Goal: Use online tool/utility: Use online tool/utility

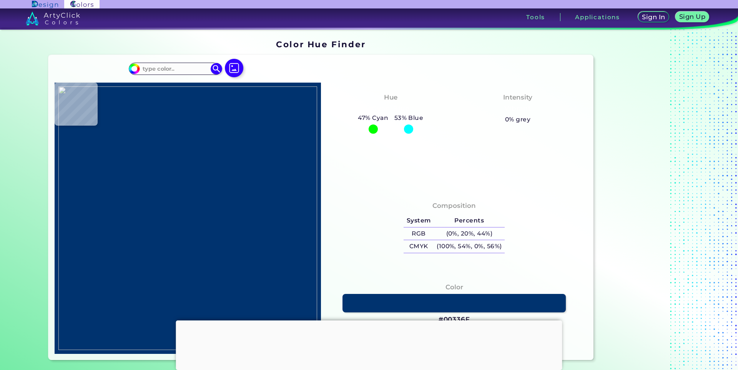
click at [371, 321] on div at bounding box center [369, 321] width 386 height 0
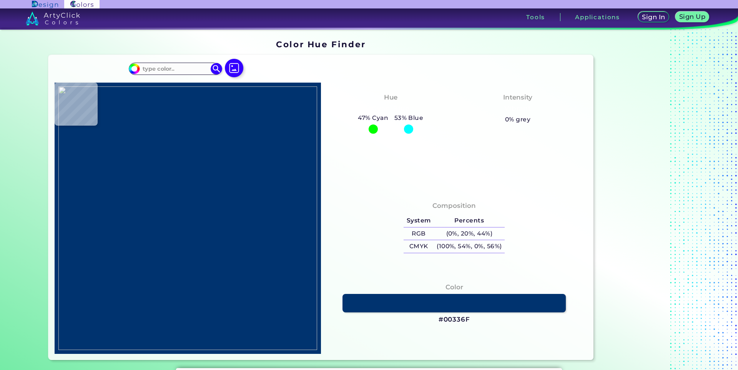
type input "#000000"
type input "#97603c"
type input "#97603C"
type input "#62455f"
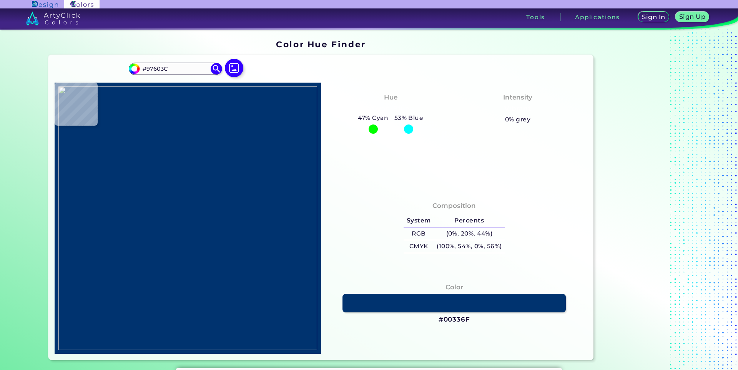
type input "#62455F"
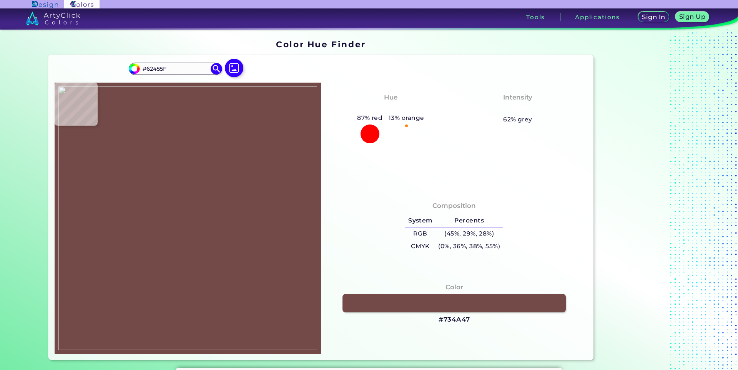
type input "#734a47"
type input "#734A47"
type input "#fefab0"
type input "#FEFAB0"
type input "#ac6c42"
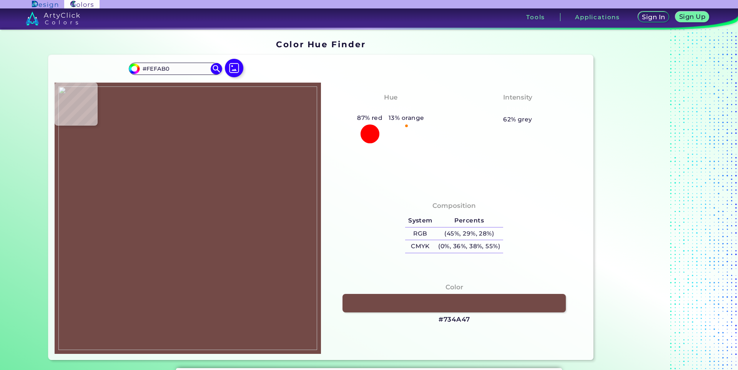
type input "#AC6C42"
type input "#fee0a9"
type input "#FEE0A9"
type input "#ffe4a4"
type input "#FFE4A4"
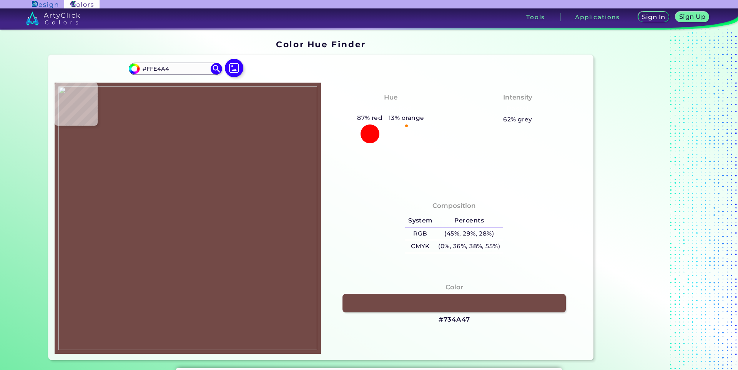
type input "#fef9b2"
type input "#FEF9B2"
type input "#946145"
type input "#815437"
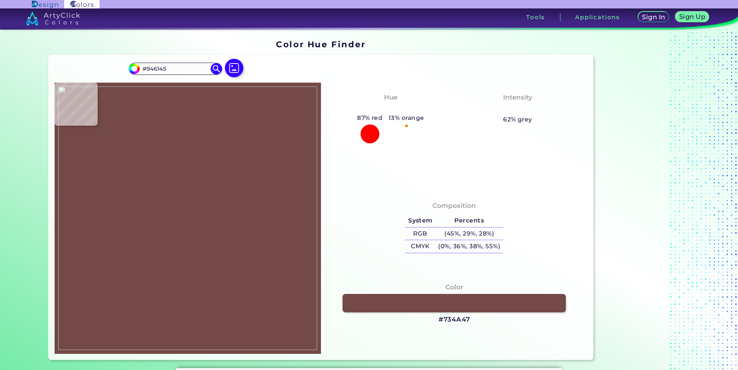
type input "#815437"
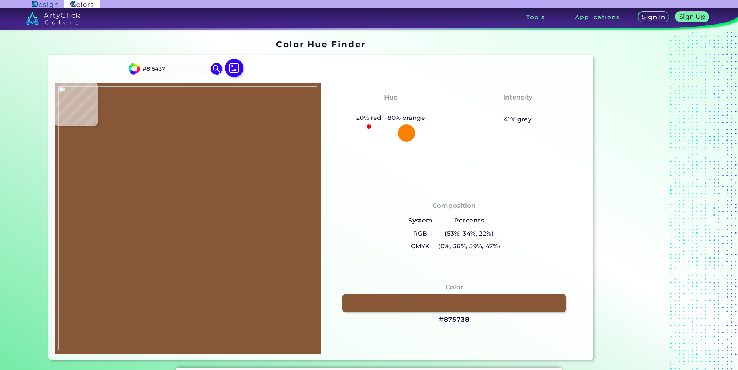
type input "#875738"
type input "#895838"
type input "#8b5838"
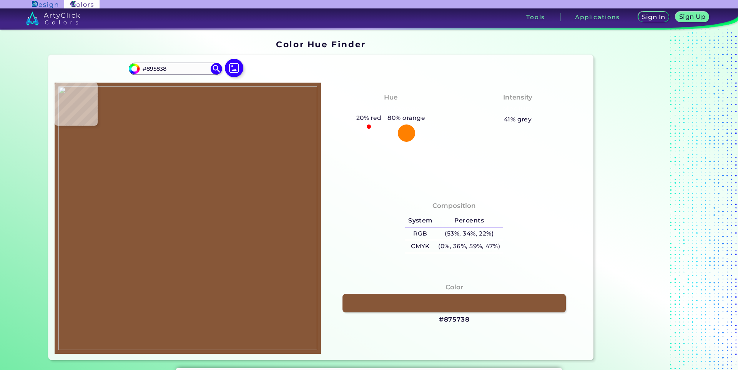
type input "#8B5838"
type input "#8b5938"
type input "#8B5938"
type input "#955e3c"
type input "#955E3C"
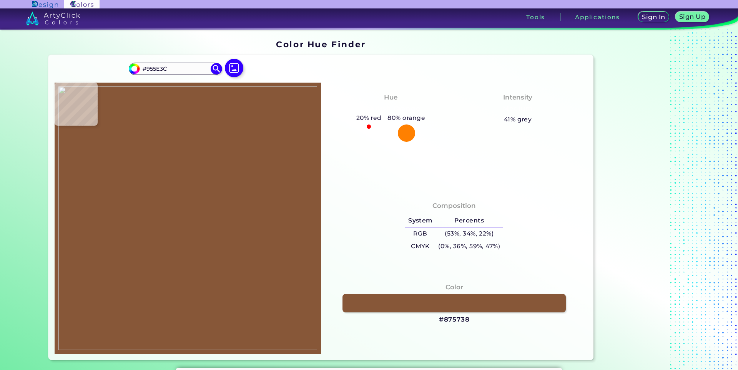
type input "#a36640"
type input "#A36640"
type input "#ad6b42"
type input "#AD6B42"
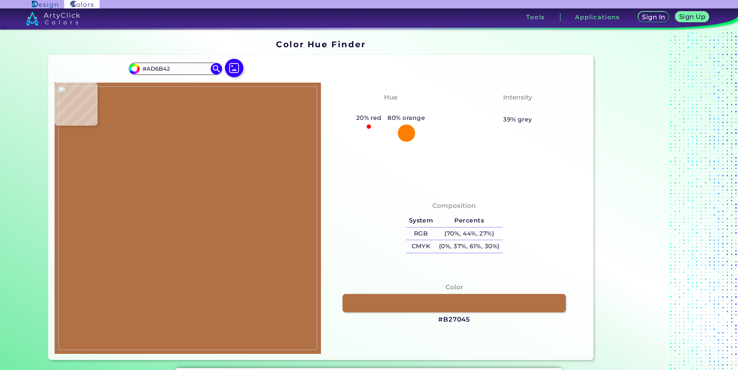
type input "#b27045"
type input "#B27045"
type input "#b47248"
type input "#B47248"
type input "#ba774a"
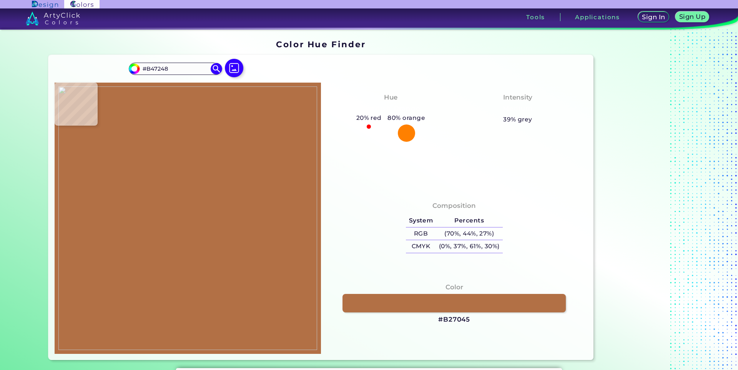
type input "#BA774A"
type input "#c07a4a"
type input "#C07A4A"
type input "#c07a49"
type input "#C07A49"
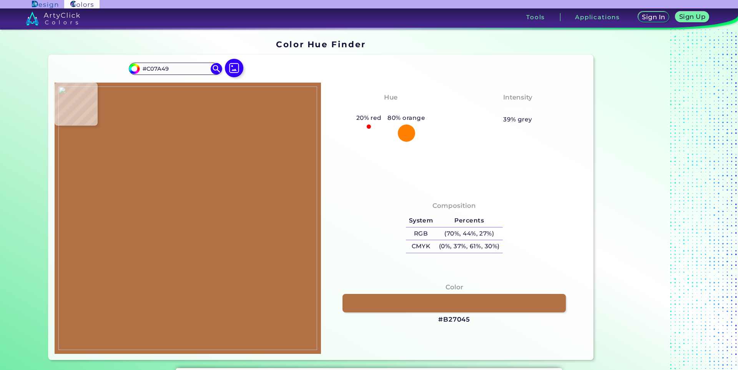
type input "#bf7948"
type input "#BF7948"
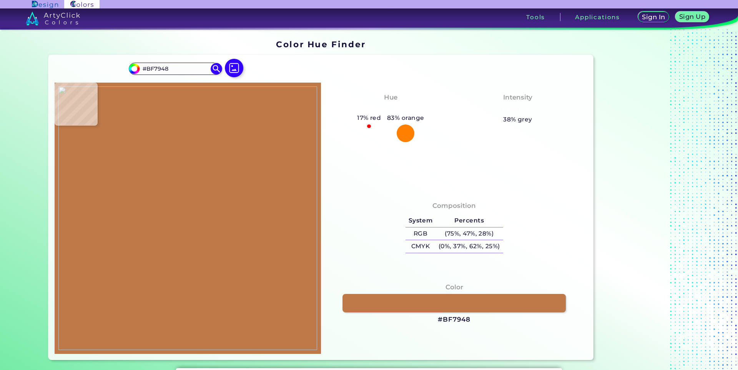
type input "#be7847"
type input "#BE7847"
click at [173, 155] on img at bounding box center [187, 219] width 259 height 264
click at [181, 216] on img at bounding box center [187, 219] width 259 height 264
type input "#7f504f"
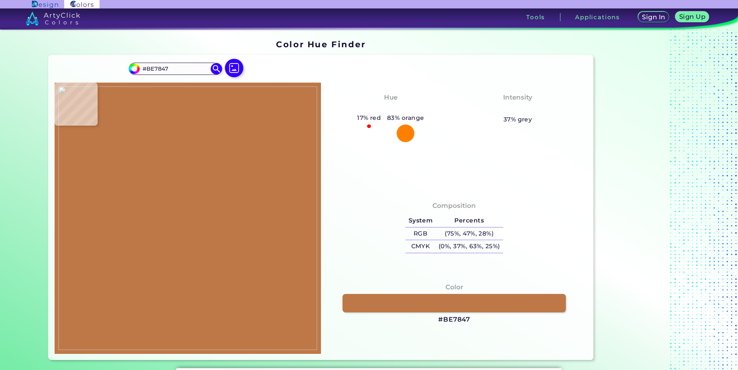
type input "#7F504F"
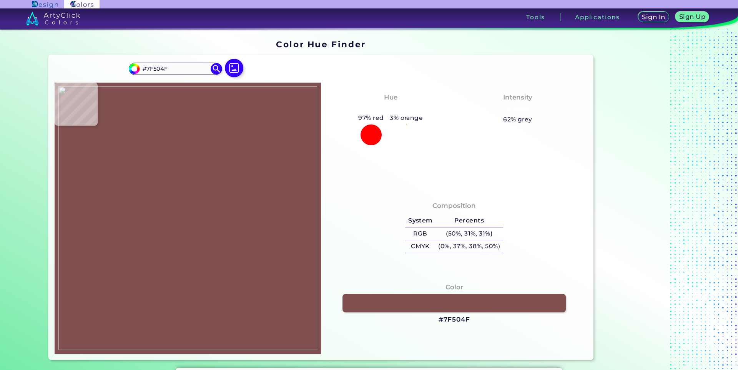
type input "#794c4d"
type input "#794C4D"
type input "#65425b"
type input "#65425B"
type input "#66445e"
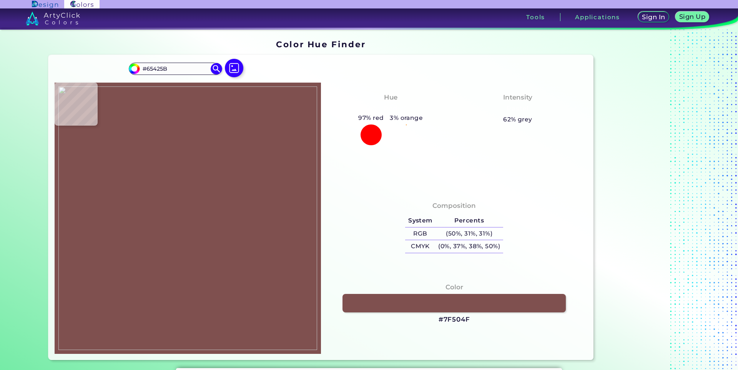
type input "#66445E"
type input "#65455e"
type input "#65455E"
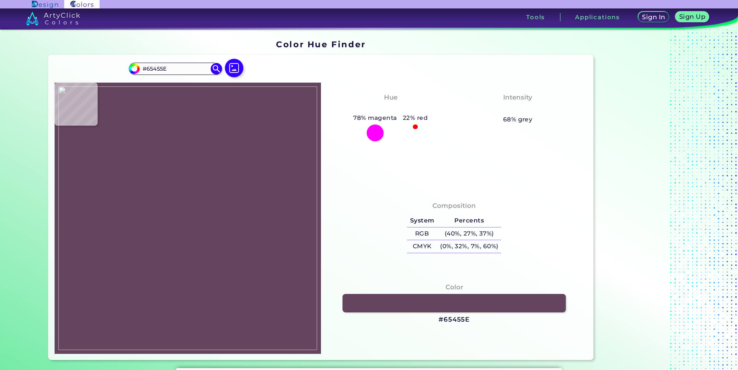
click at [176, 208] on img at bounding box center [187, 219] width 259 height 264
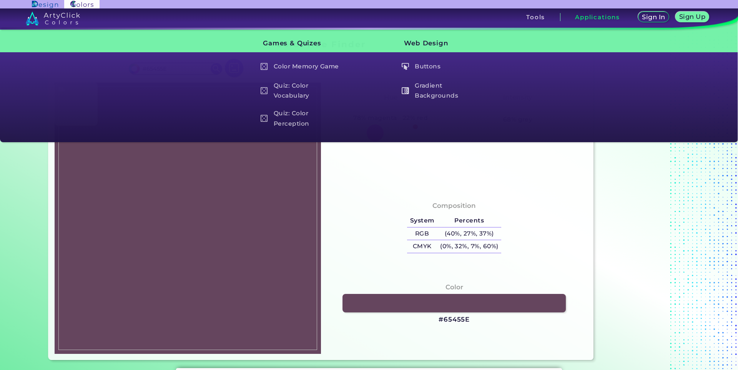
click at [114, 207] on img at bounding box center [187, 219] width 259 height 264
type input "#fffcb1"
type input "#FFFCB1"
type input "#fefcb0"
type input "#FEFCB0"
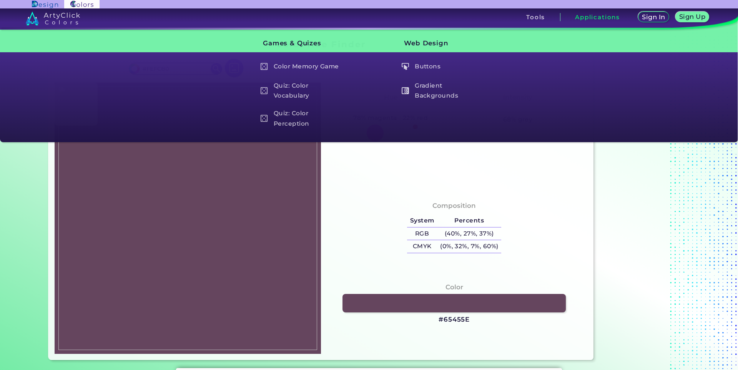
type input "#fcf3a6"
type input "#FCF3A6"
type input "#fffcae"
type input "#FFFCAE"
type input "#fffeb7"
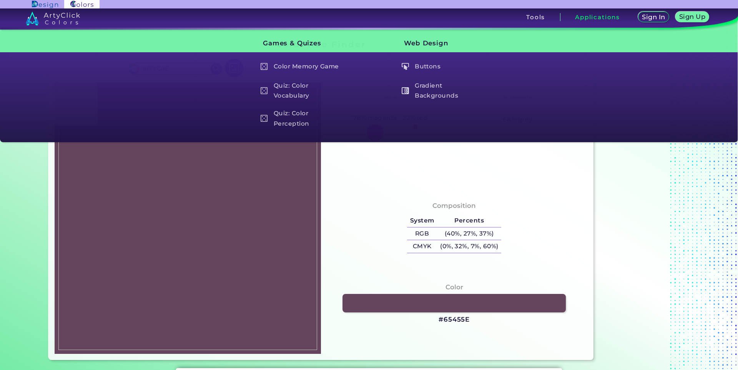
type input "#FFFEB7"
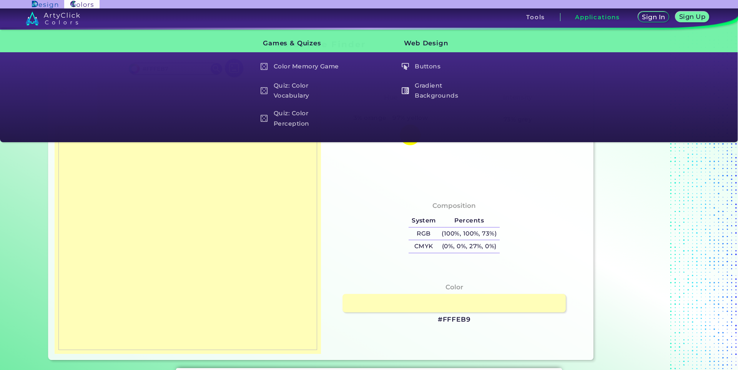
type input "#fffeb9"
type input "#FFFEB9"
type input "#ffffb9"
type input "#FFFFB9"
click at [106, 195] on img at bounding box center [187, 219] width 259 height 264
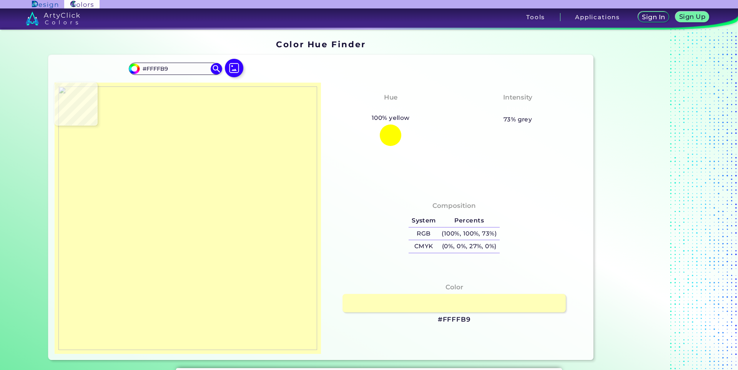
click at [163, 273] on img at bounding box center [187, 219] width 259 height 264
type input "#4e3247"
type input "#4E3247"
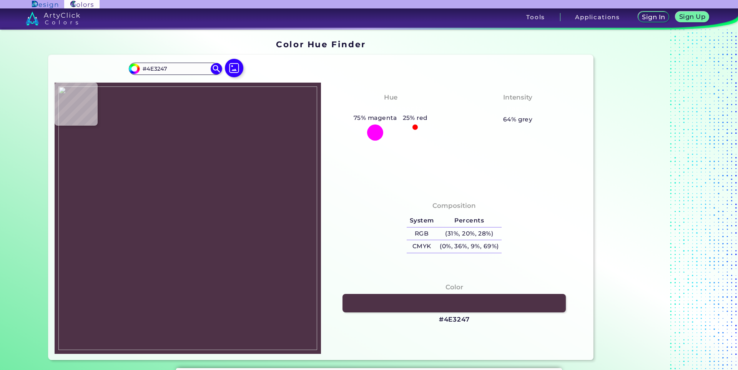
click at [163, 273] on img at bounding box center [187, 219] width 259 height 264
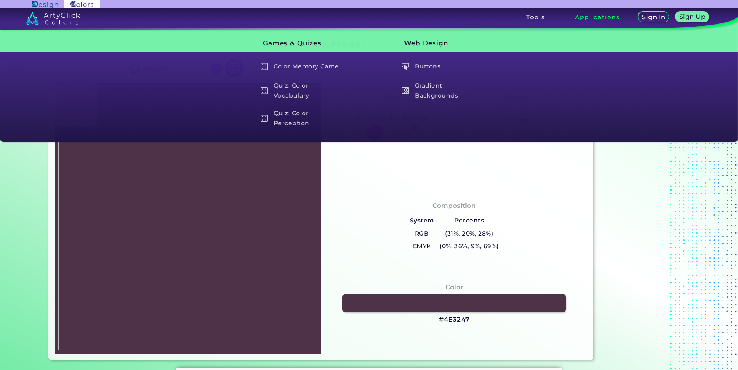
click at [190, 253] on img at bounding box center [187, 219] width 259 height 264
type input "#6c4e42"
type input "#6C4E42"
type input "#745646"
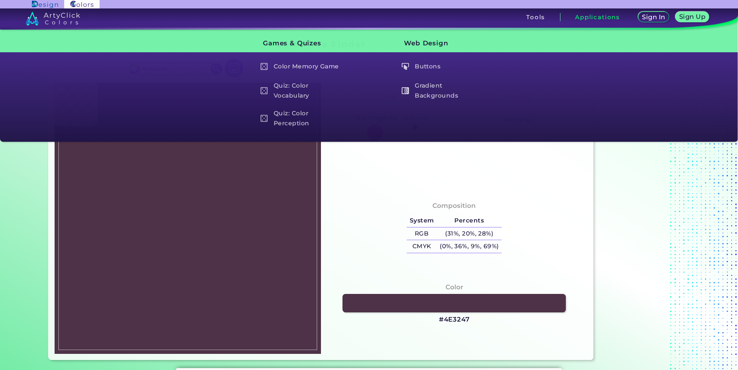
type input "#7f6048"
type input "#7F6048"
type input "#7f5d40"
type input "#7F5D40"
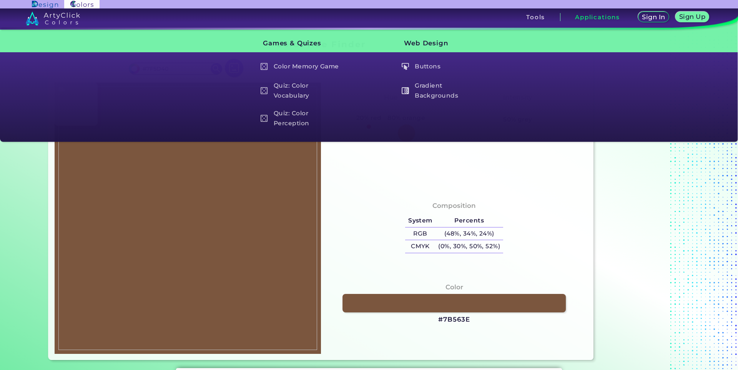
type input "#7b563e"
type input "#7B563E"
type input "#7d563e"
type input "#7D563E"
type input "#9a7451"
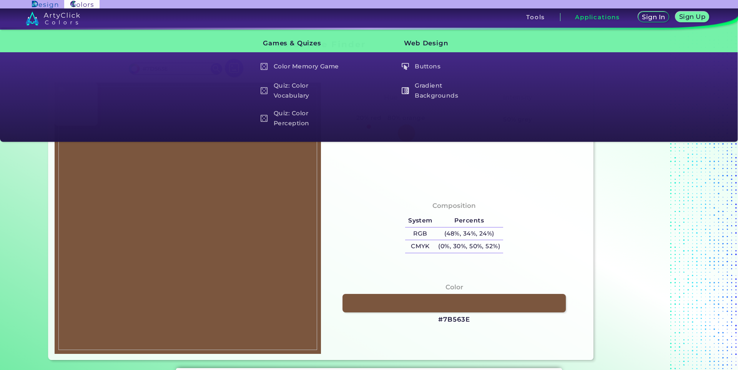
type input "#9A7451"
type input "#967152"
type input "#795b48"
type input "#795B48"
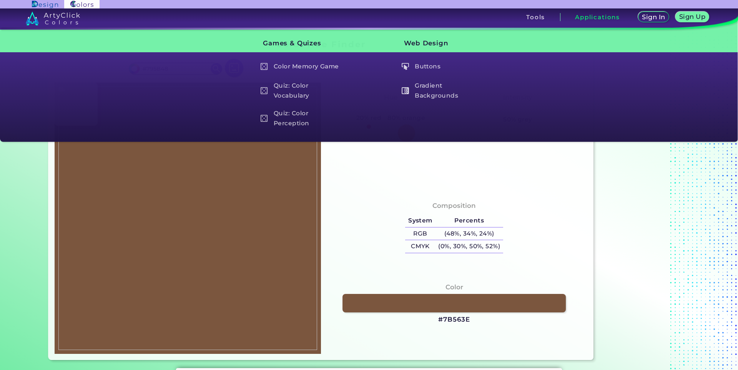
type input "#563c32"
type input "#563C32"
type input "#4d3330"
type input "#4D3330"
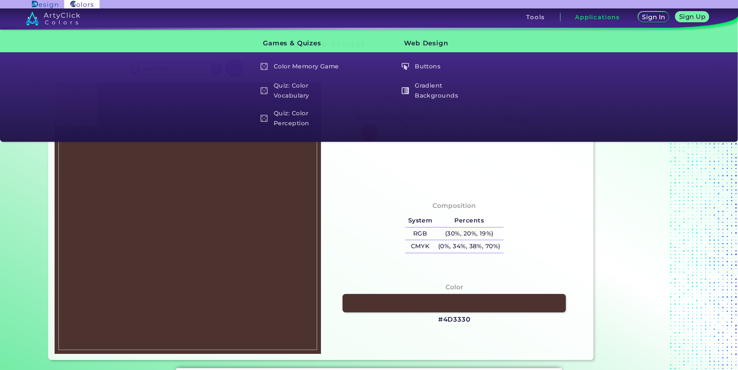
type input "#6e5141"
type input "#6E5141"
type input "#7f604c"
type input "#7F604C"
type input "#8e6c54"
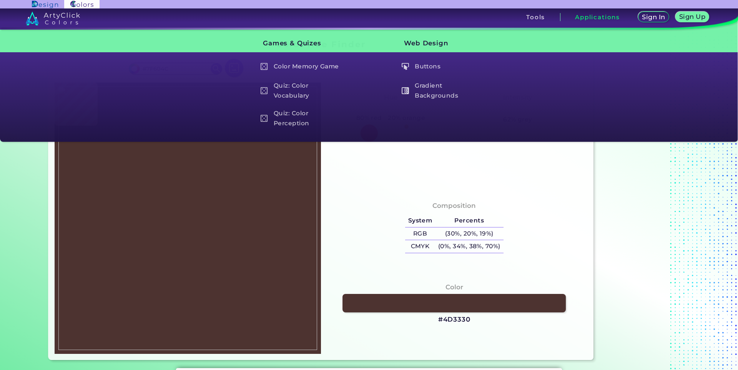
type input "#8E6C54"
type input "#977358"
type input "#957052"
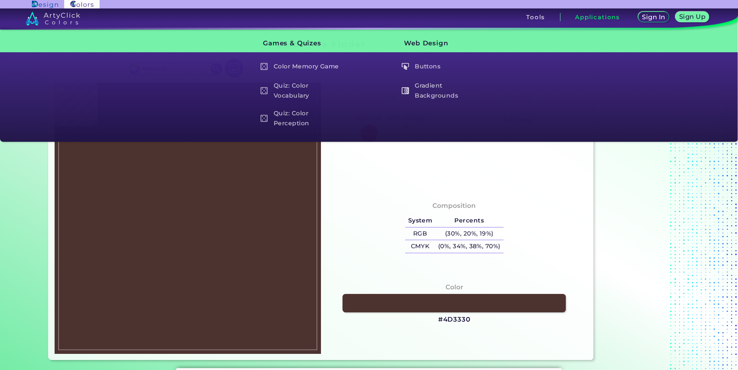
type input "#966f4f"
type input "#966F4F"
type input "#987151"
type input "#997252"
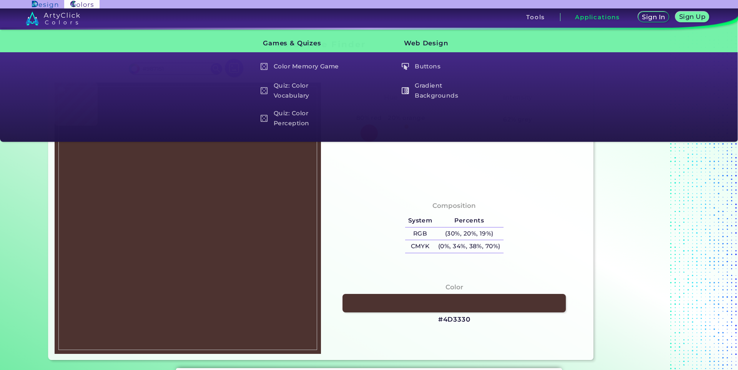
type input "#997252"
type input "#9a7252"
type input "#9A7252"
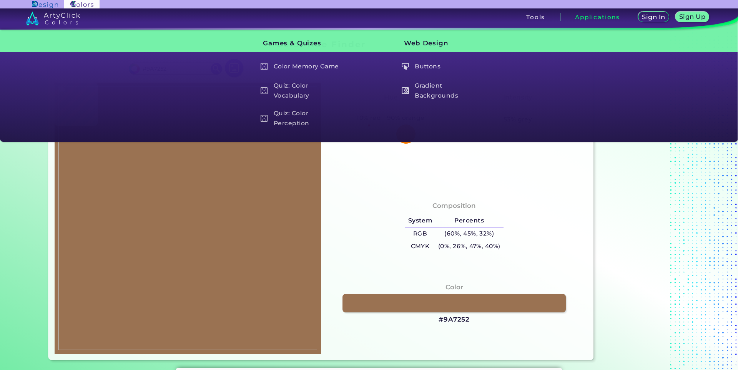
type input "#997252"
click at [171, 274] on img at bounding box center [187, 219] width 259 height 264
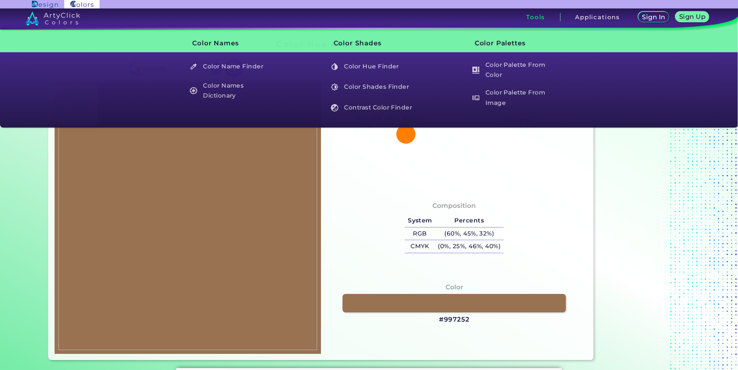
click at [148, 238] on img at bounding box center [187, 219] width 259 height 264
drag, startPoint x: 148, startPoint y: 238, endPoint x: 143, endPoint y: 239, distance: 4.7
click at [147, 238] on img at bounding box center [187, 219] width 259 height 264
type input "#f0c690"
type input "#F0C690"
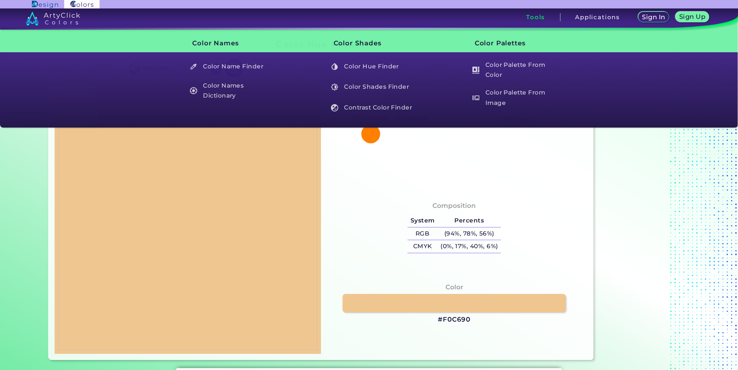
click at [183, 276] on img at bounding box center [187, 219] width 259 height 264
type input "#060000"
type input "#050000"
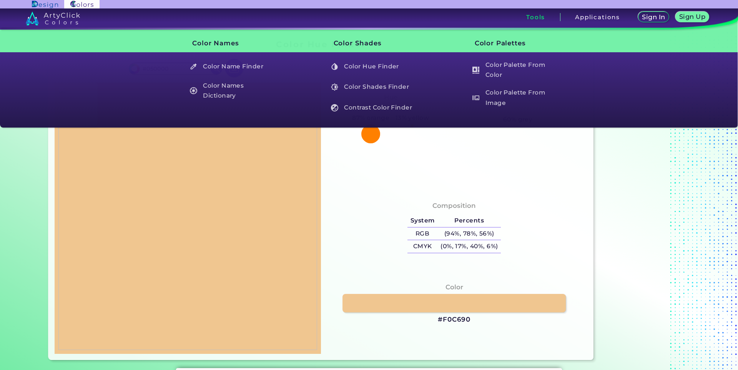
type input "#000000"
type input "#030000"
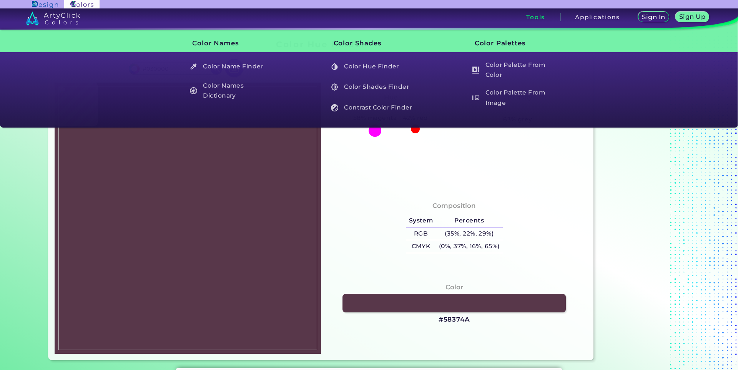
type input "#58374a"
type input "#58374A"
type input "#603a44"
type input "#603A44"
type input "#754d4d"
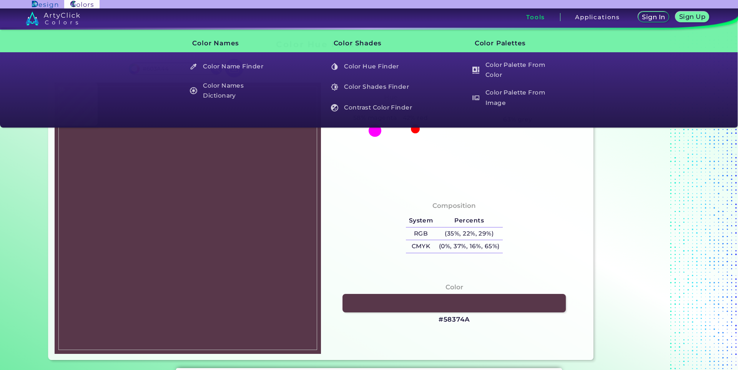
type input "#754D4D"
type input "#734b3a"
type input "#734B3A"
type input "#fdfbaa"
type input "#FDFBAA"
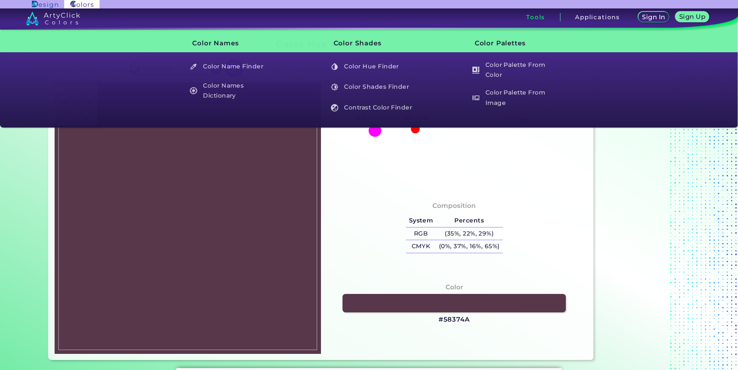
type input "#fdde7b"
type input "#FDDE7B"
type input "#fdde8a"
type input "#FDDE8A"
type input "#fef4ac"
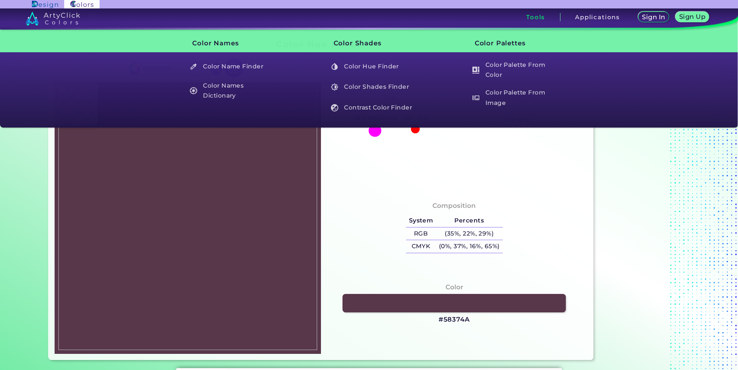
type input "#FEF4AC"
type input "#fffab2"
type input "#FFFAB2"
type input "#fff9b2"
type input "#FFF9B2"
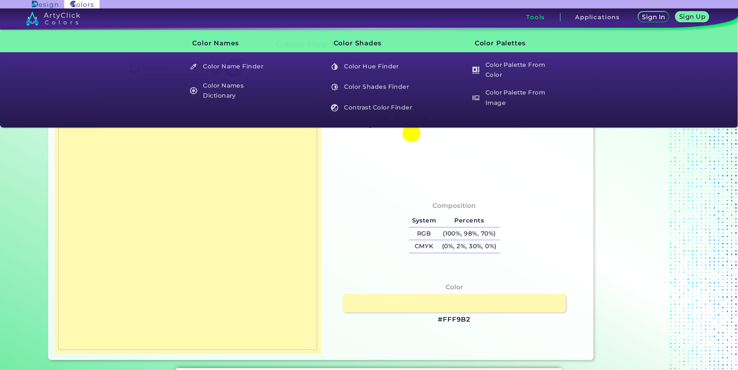
type input "#fed78c"
type input "#FED78C"
type input "#fefdb6"
type input "#FEFDB6"
type input "#fcffb6"
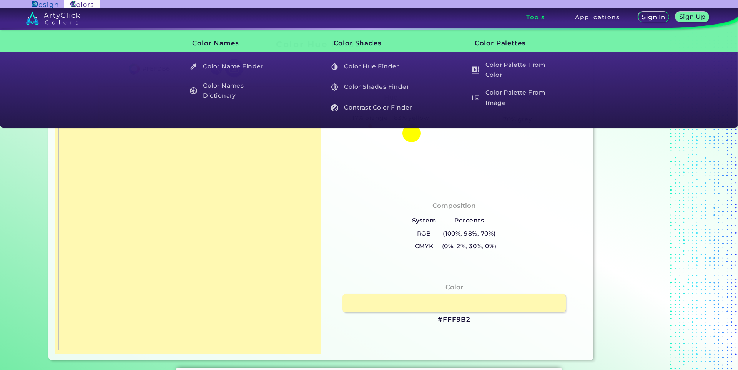
type input "#FCFFB6"
type input "#fdfdb5"
type input "#FDFDB5"
type input "#fefdb4"
type input "#FEFDB4"
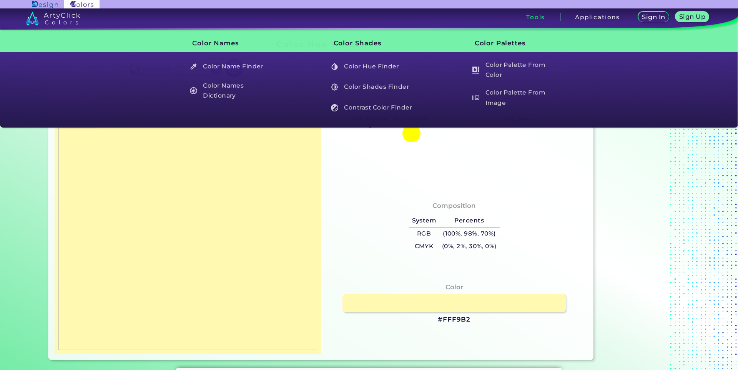
type input "#fffcb3"
type input "#FFFCB3"
type input "#fcf5a8"
type input "#FCF5A8"
type input "#fbe188"
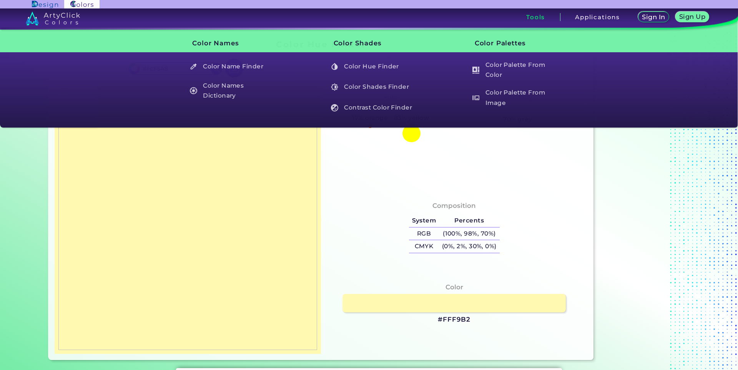
type input "#FBE188"
type input "#fee981"
type input "#FEE981"
type input "#fbd475"
type input "#FBD475"
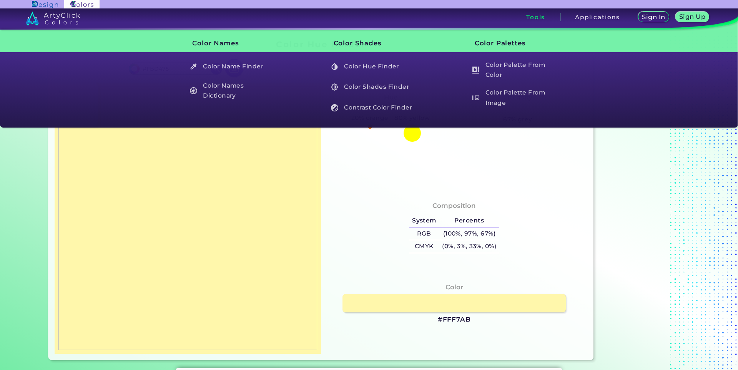
type input "#fff7ab"
type input "#FFF7AB"
type input "#d5c69f"
type input "#D5C69F"
type input "#6c434d"
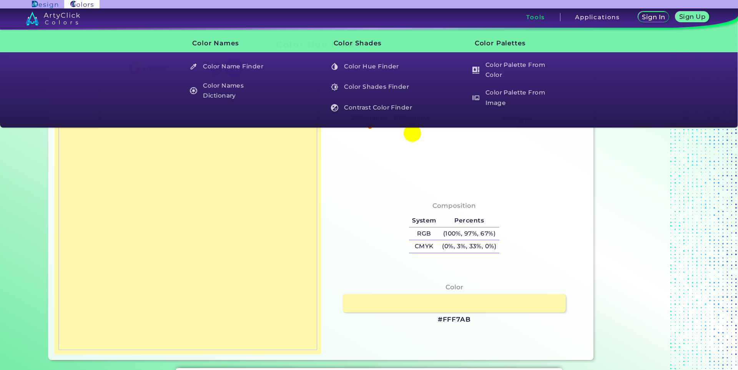
type input "#6C434D"
type input "#98684e"
type input "#98684E"
type input "#81533e"
type input "#81533E"
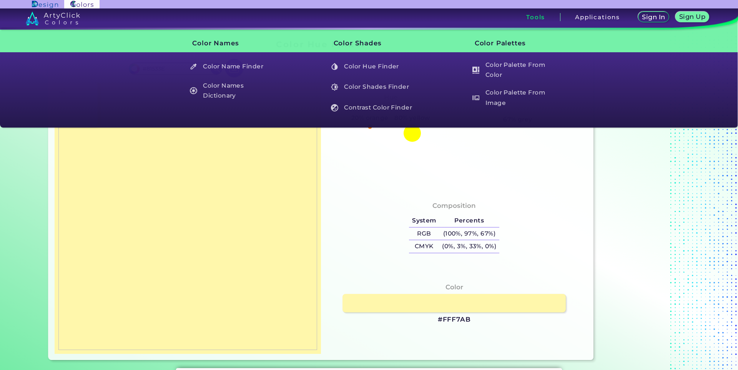
type input "#7c4e32"
type input "#7C4E32"
type input "#d1a776"
type input "#D1A776"
type input "#c49b62"
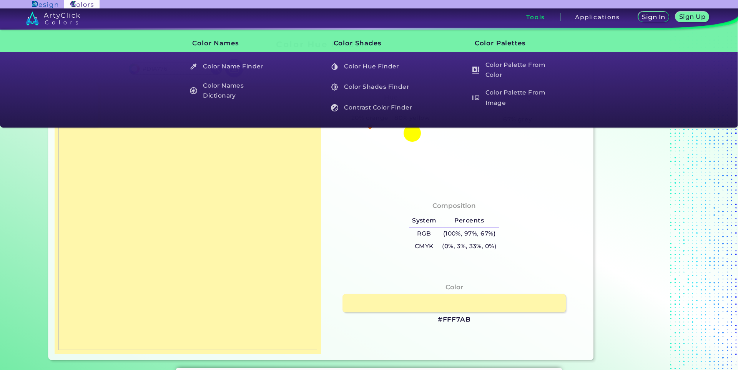
type input "#C49B62"
type input "#f1c892"
type input "#F1C892"
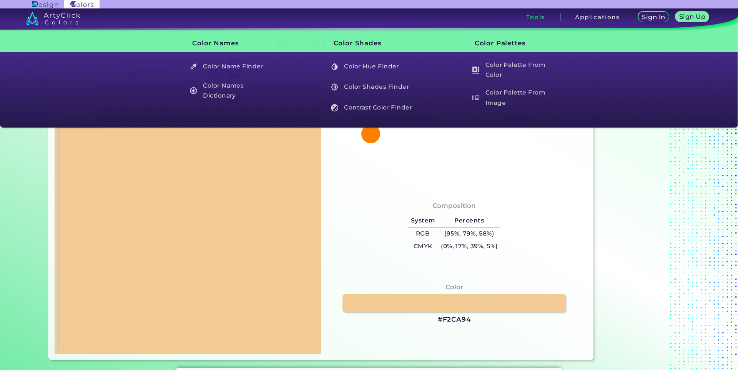
type input "#f2ca94"
type input "#F2CA94"
type input "#f3ca94"
type input "#F3CA94"
type input "#f2cd95"
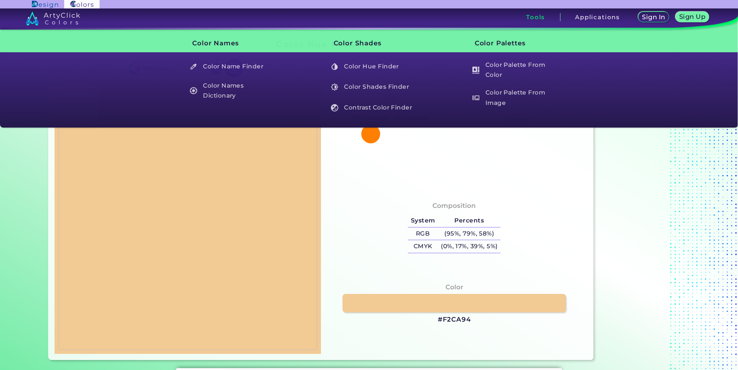
type input "#F2CD95"
type input "#f6d79c"
type input "#F6D79C"
type input "#fce8a7"
type input "#FCE8A7"
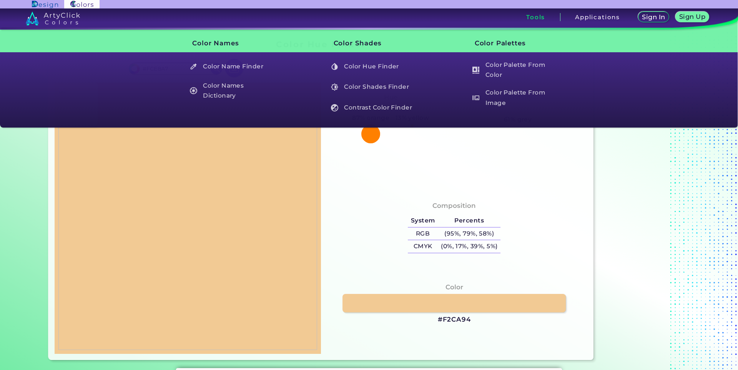
type input "#fef8b1"
type input "#FEF8B1"
type input "#fffdb1"
type input "#FFFDB1"
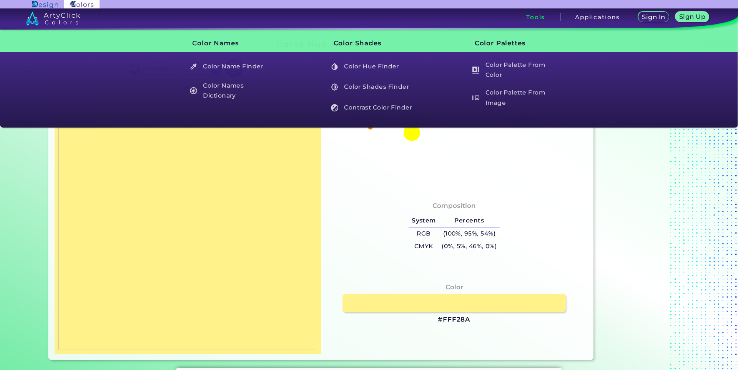
click at [126, 240] on img at bounding box center [187, 219] width 259 height 264
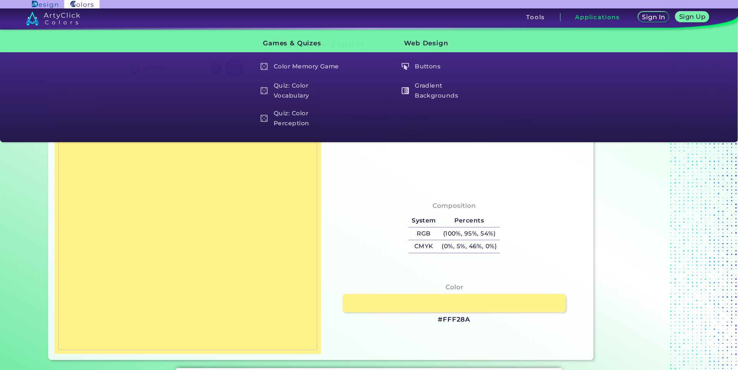
click at [236, 290] on img at bounding box center [187, 219] width 259 height 264
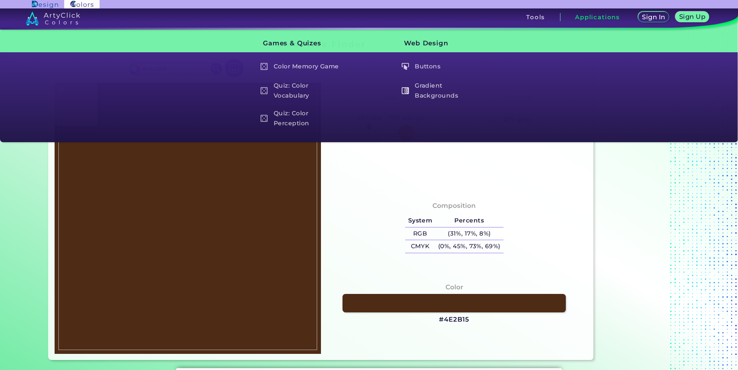
click at [226, 317] on img at bounding box center [187, 219] width 259 height 264
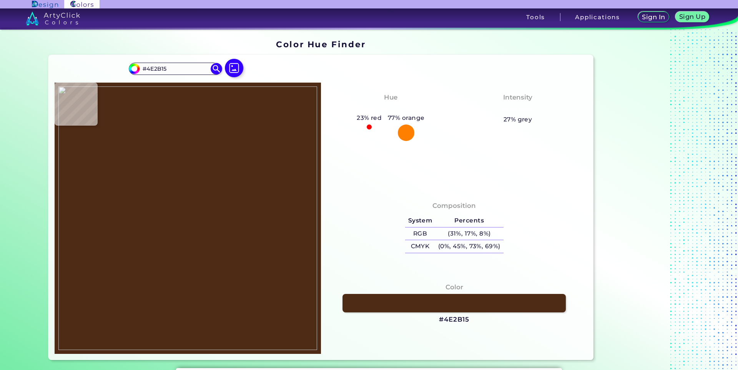
click at [206, 145] on img at bounding box center [187, 219] width 259 height 264
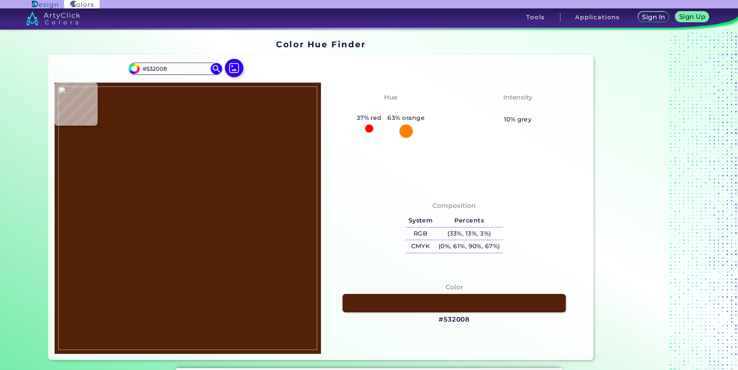
click at [208, 136] on img at bounding box center [187, 219] width 259 height 264
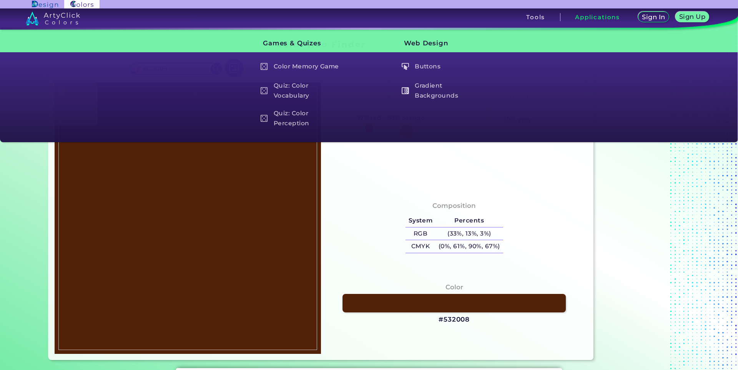
click at [248, 165] on img at bounding box center [187, 219] width 259 height 264
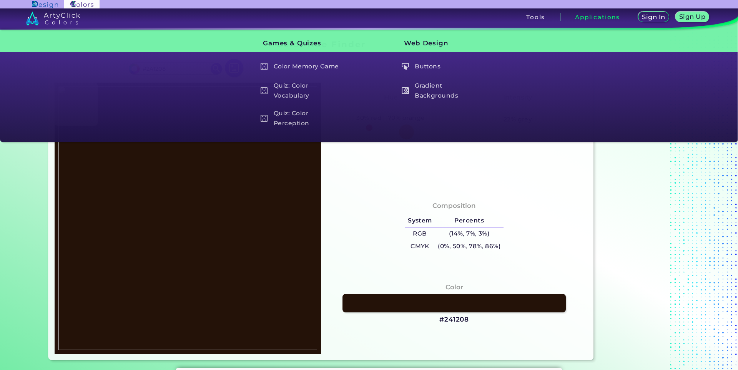
click at [246, 140] on img at bounding box center [187, 219] width 259 height 264
